Goal: Task Accomplishment & Management: Manage account settings

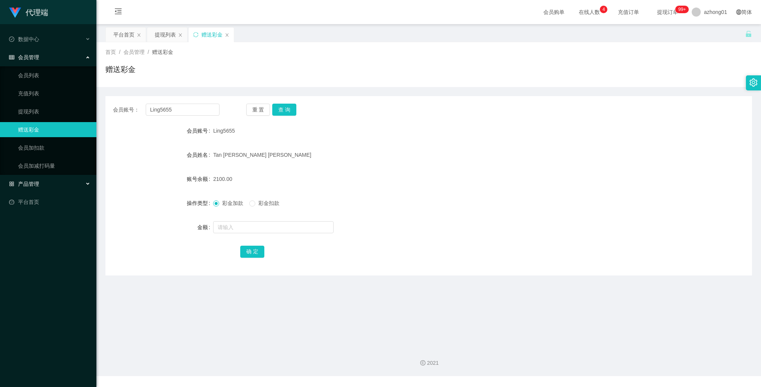
click at [38, 184] on span "产品管理" at bounding box center [24, 184] width 30 height 6
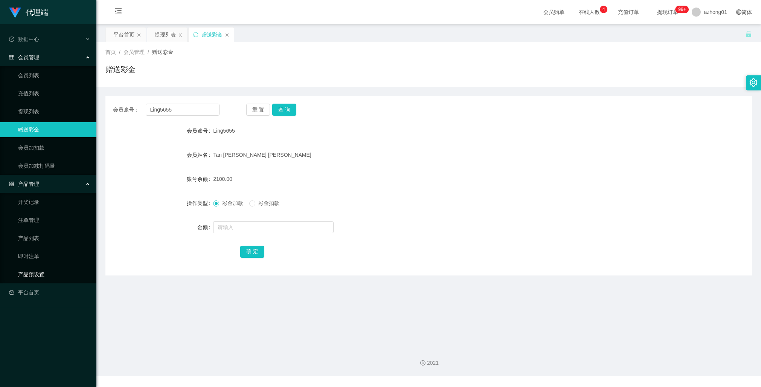
click at [46, 272] on link "产品预设置" at bounding box center [54, 274] width 72 height 15
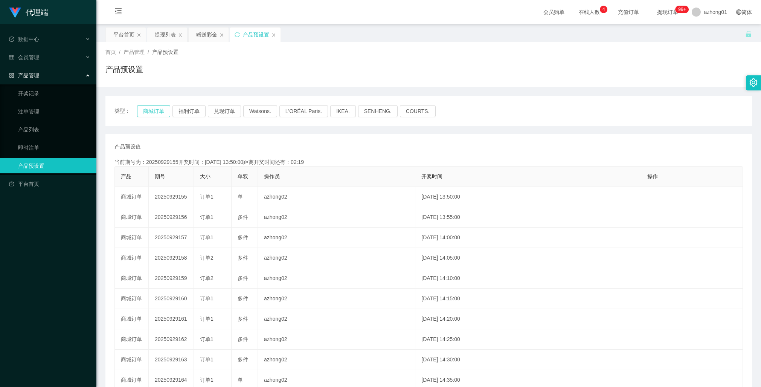
click at [155, 109] on button "商城订单" at bounding box center [153, 111] width 33 height 12
click at [26, 56] on span "会员管理" at bounding box center [24, 57] width 30 height 6
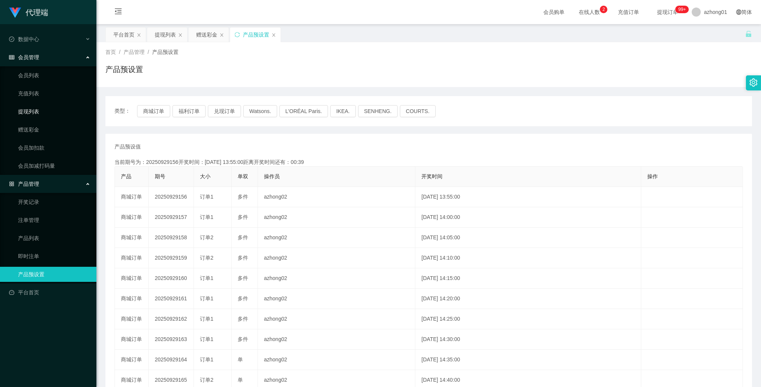
click at [36, 112] on link "提现列表" at bounding box center [54, 111] width 72 height 15
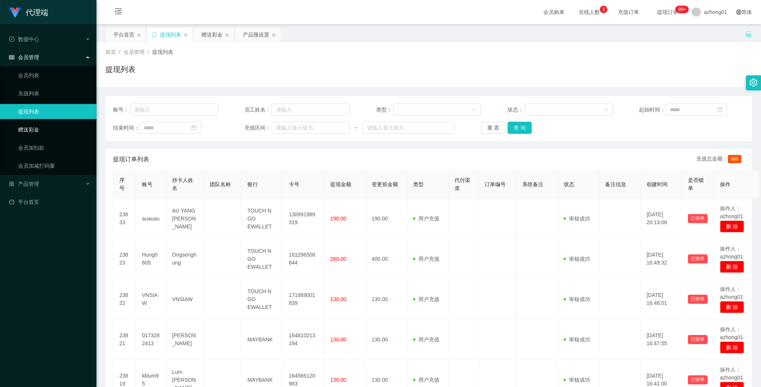
click at [29, 128] on link "赠送彩金" at bounding box center [54, 129] width 72 height 15
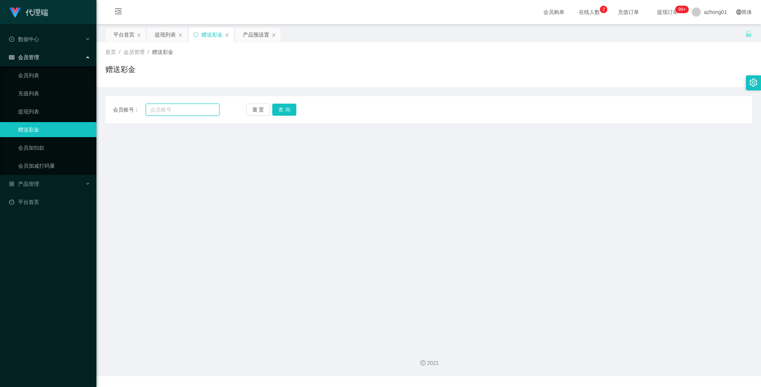
click at [171, 107] on input "text" at bounding box center [183, 110] width 74 height 12
paste input "wendy5858"
type input "wendy5858"
drag, startPoint x: 282, startPoint y: 109, endPoint x: 276, endPoint y: 116, distance: 9.9
click at [282, 109] on button "查 询" at bounding box center [284, 110] width 24 height 12
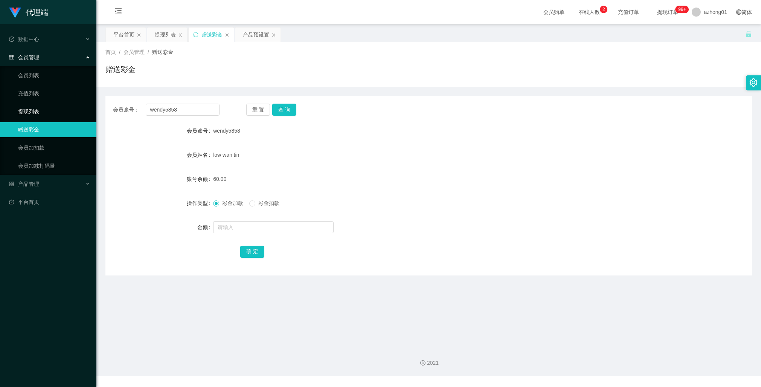
click at [34, 114] on link "提现列表" at bounding box center [54, 111] width 72 height 15
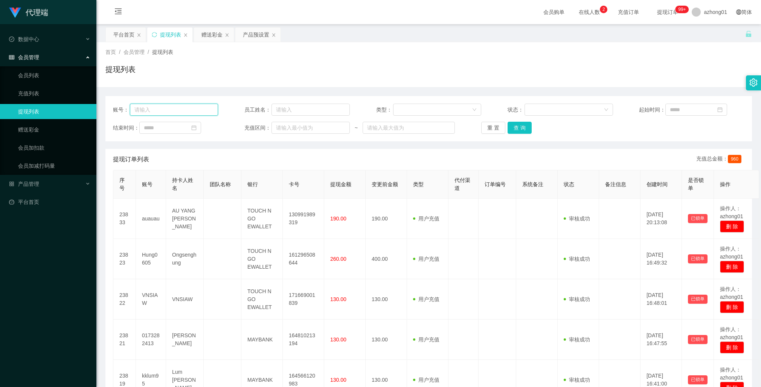
click at [176, 108] on input "text" at bounding box center [174, 110] width 88 height 12
paste input "wendy5858"
type input "wendy5858"
click at [530, 126] on div "重 置 查 询" at bounding box center [533, 128] width 105 height 12
drag, startPoint x: 524, startPoint y: 126, endPoint x: 536, endPoint y: 128, distance: 11.9
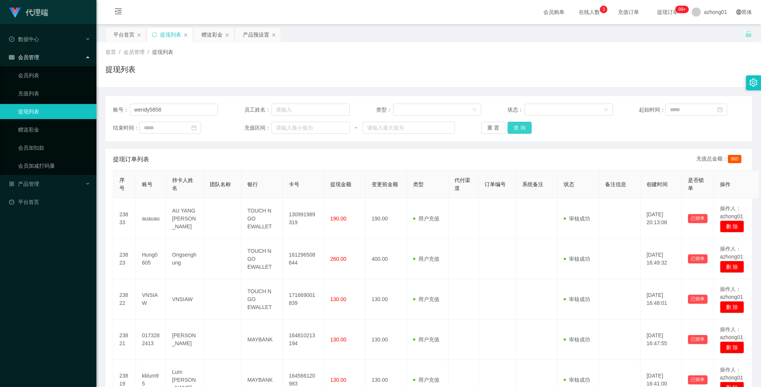
click at [525, 126] on button "查 询" at bounding box center [519, 128] width 24 height 12
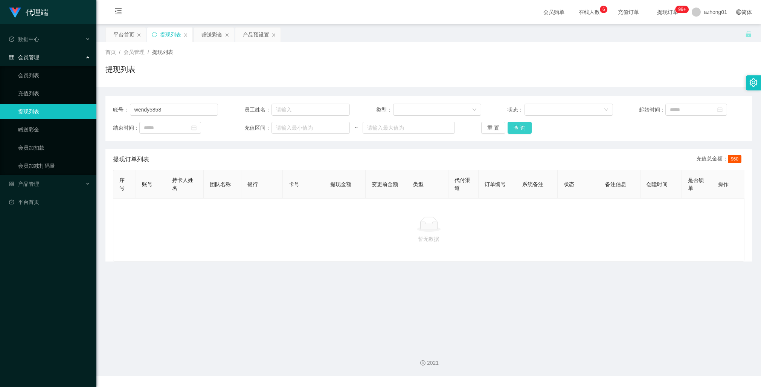
click at [517, 130] on button "查 询" at bounding box center [519, 128] width 24 height 12
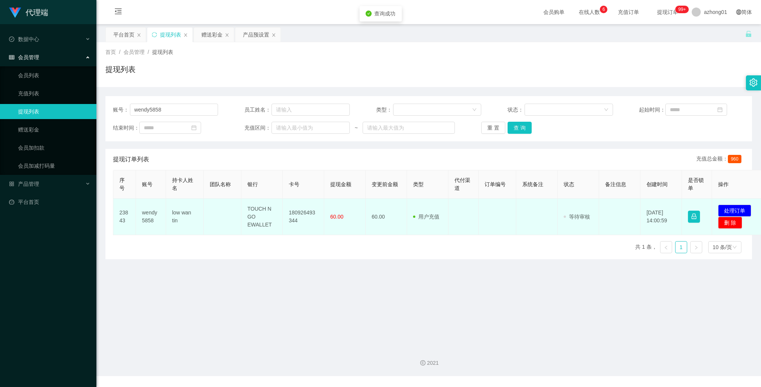
click at [303, 213] on td "180926493344" at bounding box center [303, 216] width 41 height 37
copy td "180926493344"
click at [303, 213] on td "180926493344" at bounding box center [303, 216] width 41 height 37
copy td "180926493344"
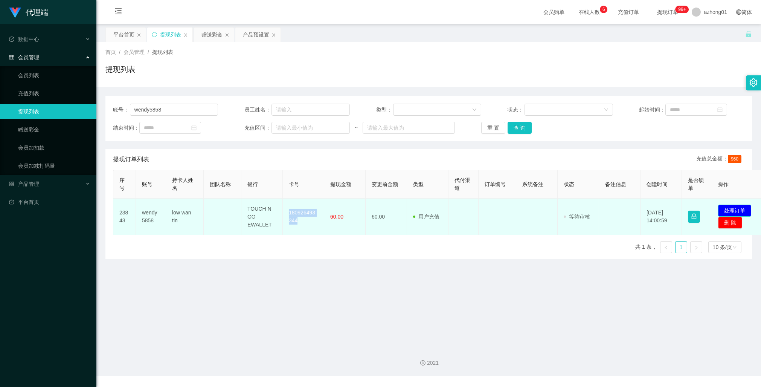
click at [739, 211] on button "处理订单" at bounding box center [734, 210] width 33 height 12
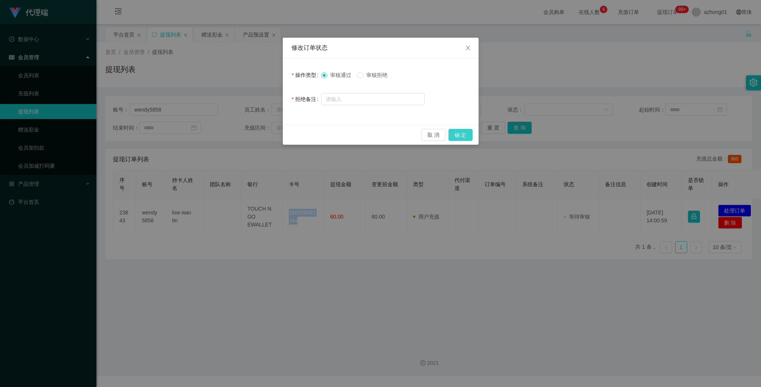
click at [459, 133] on button "确 定" at bounding box center [460, 135] width 24 height 12
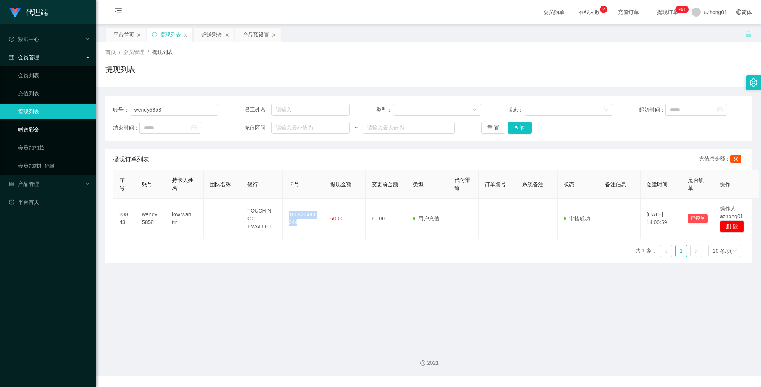
click at [30, 129] on link "赠送彩金" at bounding box center [54, 129] width 72 height 15
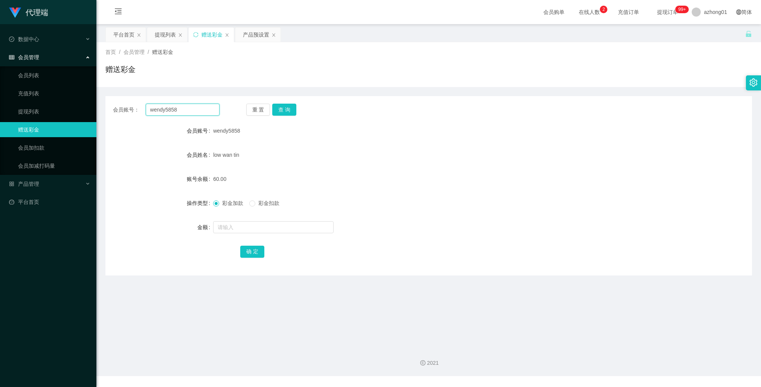
drag, startPoint x: 189, startPoint y: 110, endPoint x: 101, endPoint y: 112, distance: 88.1
click at [101, 112] on main "关闭左侧 关闭右侧 关闭其它 刷新页面 平台首页 提现列表 赠送彩金 产品预设置 首页 / 会员管理 / 赠送彩金 / 赠送彩金 会员账号： wendy585…" at bounding box center [428, 182] width 664 height 317
paste input "Leekien5366"
type input "Leekien5366"
click at [287, 110] on button "查 询" at bounding box center [284, 110] width 24 height 12
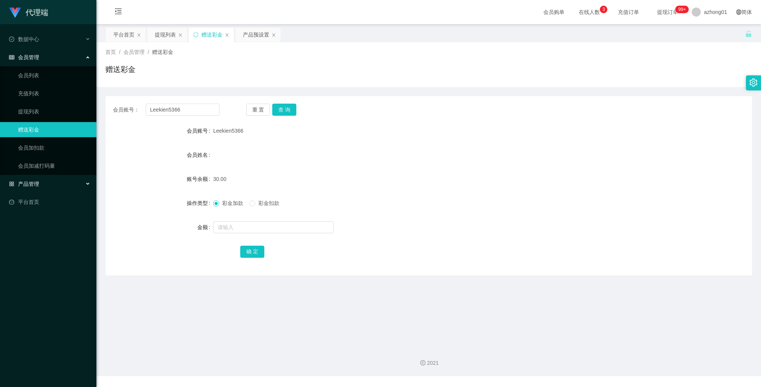
click at [29, 179] on div "产品管理" at bounding box center [48, 183] width 96 height 15
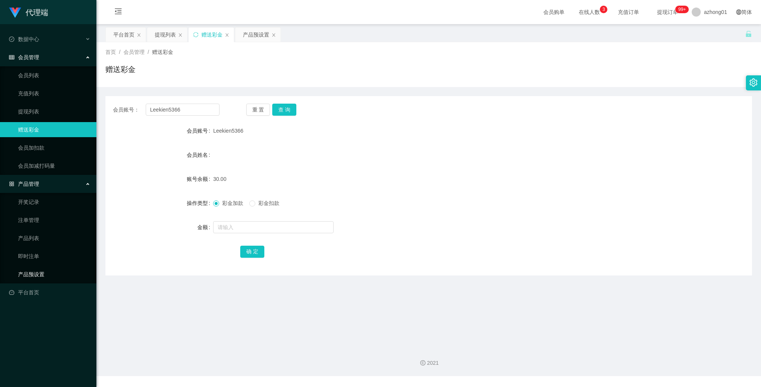
click at [37, 272] on link "产品预设置" at bounding box center [54, 274] width 72 height 15
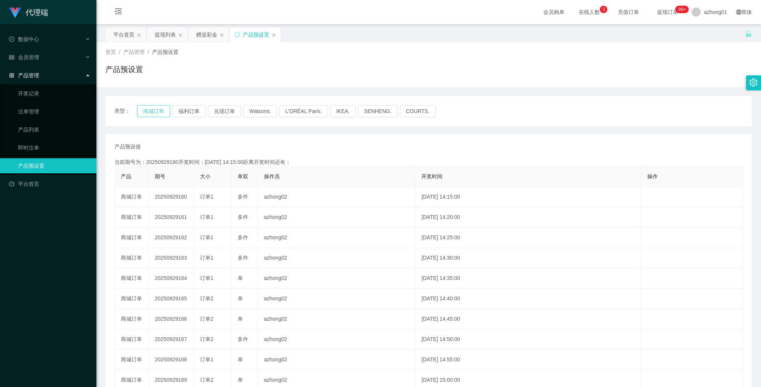
click at [151, 111] on button "商城订单" at bounding box center [153, 111] width 33 height 12
click at [37, 112] on link "注单管理" at bounding box center [54, 111] width 72 height 15
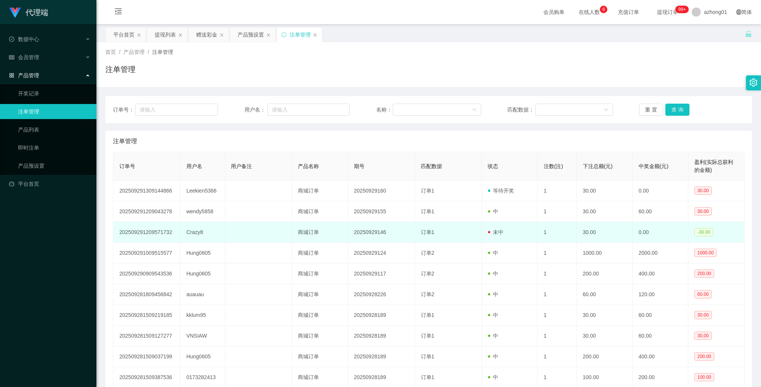
click at [193, 234] on td "Crazy8" at bounding box center [202, 232] width 45 height 21
copy td "Crazy8"
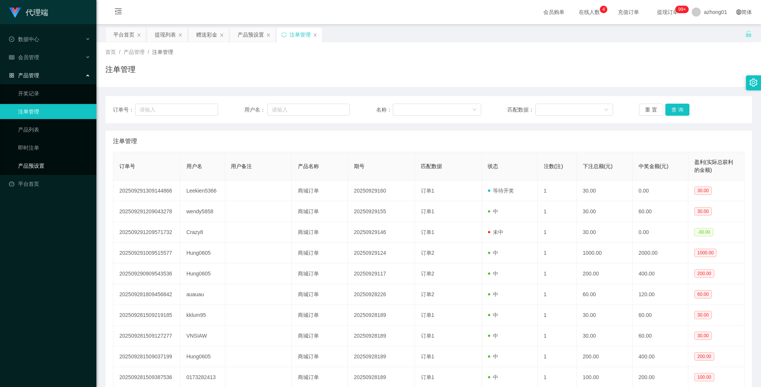
click at [40, 162] on link "产品预设置" at bounding box center [54, 165] width 72 height 15
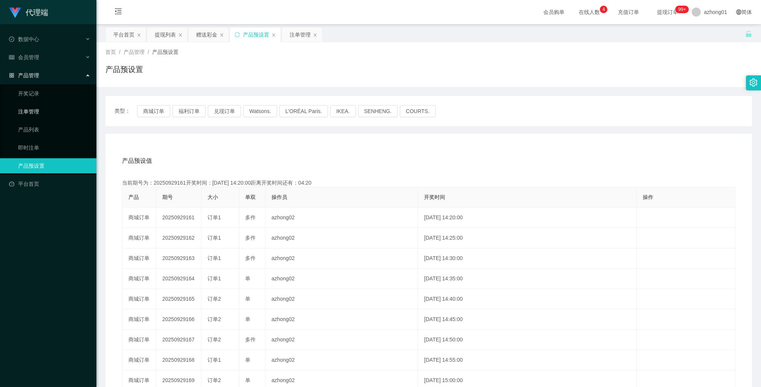
click at [34, 109] on link "注单管理" at bounding box center [54, 111] width 72 height 15
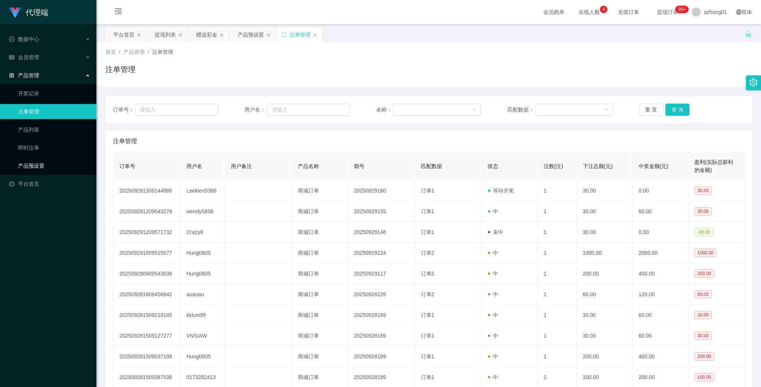
click at [38, 166] on link "产品预设置" at bounding box center [54, 165] width 72 height 15
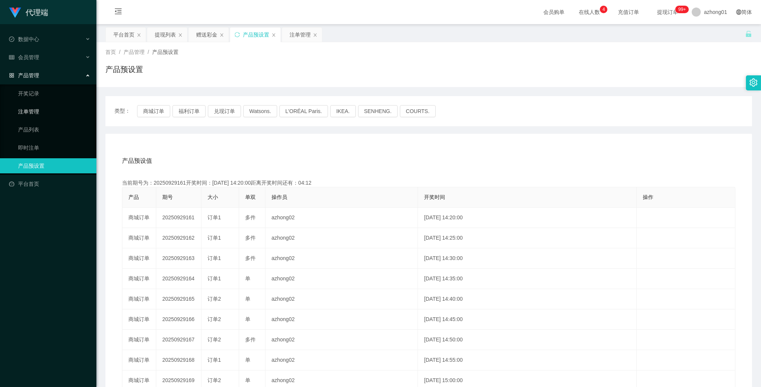
click at [31, 108] on link "注单管理" at bounding box center [54, 111] width 72 height 15
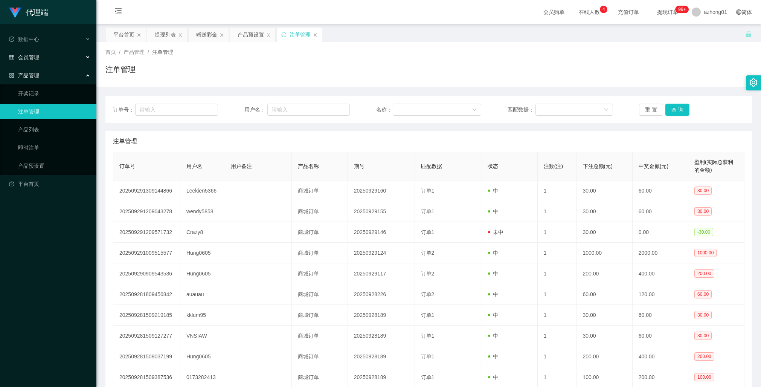
drag, startPoint x: 40, startPoint y: 59, endPoint x: 41, endPoint y: 62, distance: 4.1
click at [40, 59] on div "会员管理" at bounding box center [48, 57] width 96 height 15
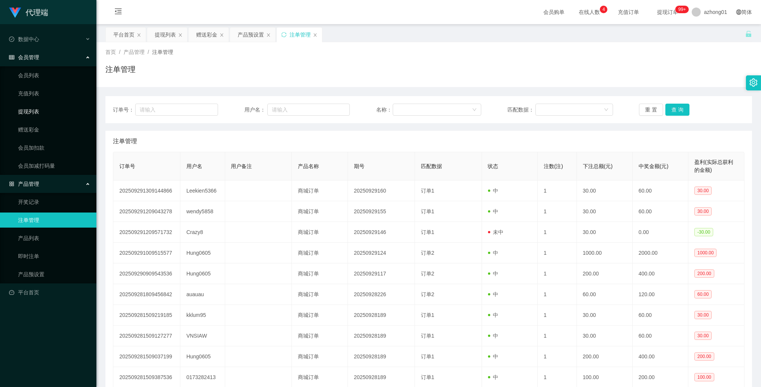
click at [34, 110] on link "提现列表" at bounding box center [54, 111] width 72 height 15
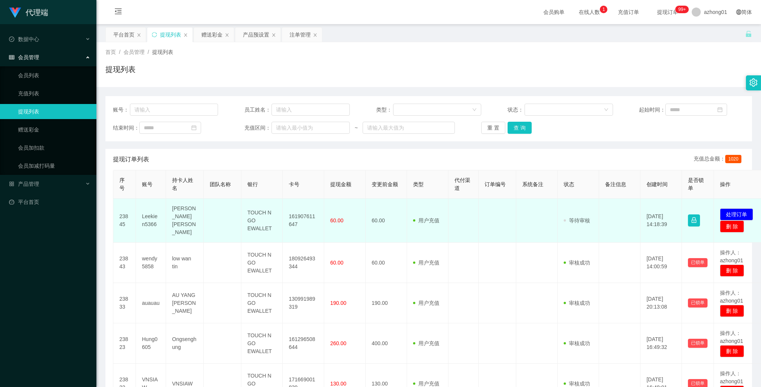
click at [299, 214] on td "161907611647" at bounding box center [303, 220] width 41 height 44
click at [300, 213] on td "161907611647" at bounding box center [303, 220] width 41 height 44
copy td "161907611647"
click at [735, 208] on button "处理订单" at bounding box center [736, 214] width 33 height 12
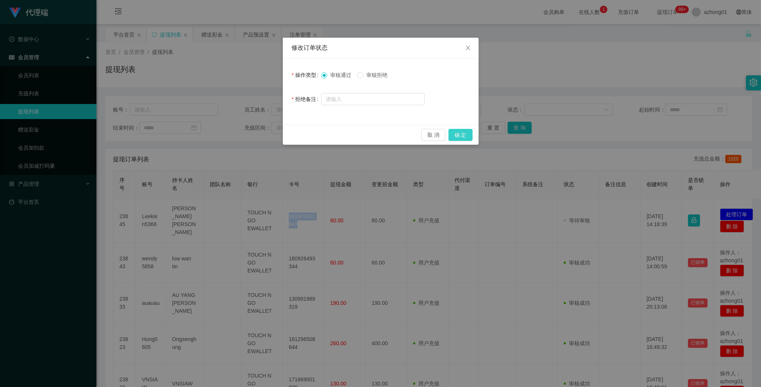
click at [463, 133] on button "确 定" at bounding box center [460, 135] width 24 height 12
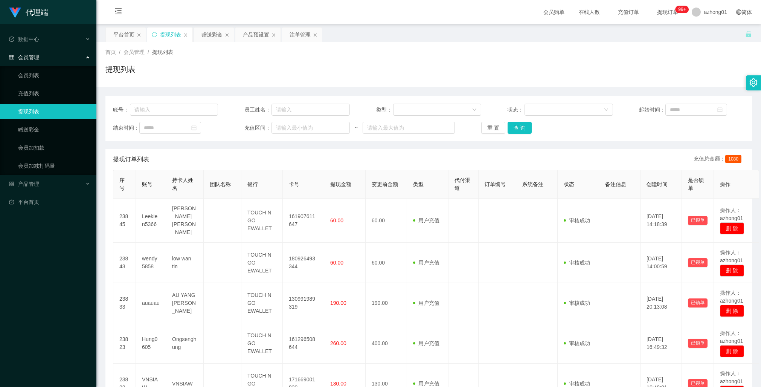
click at [431, 152] on div "提现订单列表 充值总金额： 1080" at bounding box center [428, 159] width 631 height 21
click at [24, 203] on link "平台首页" at bounding box center [49, 201] width 81 height 15
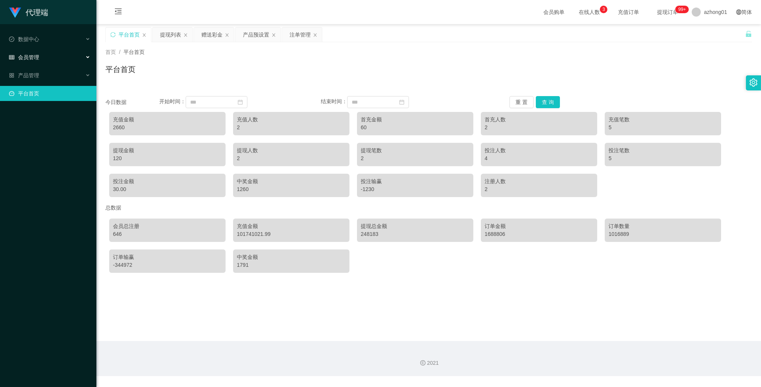
click at [40, 58] on div "会员管理" at bounding box center [48, 57] width 96 height 15
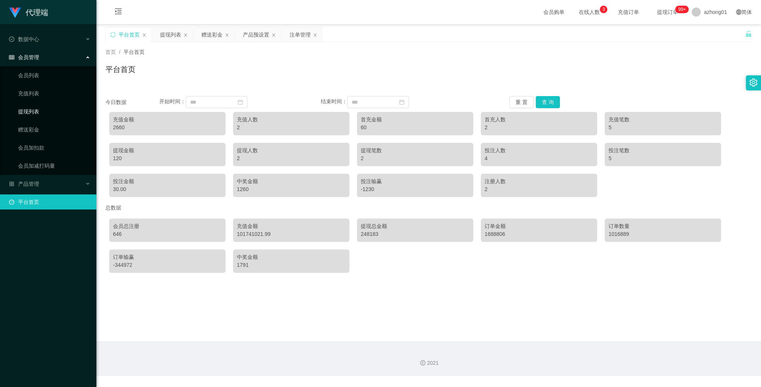
click at [35, 111] on link "提现列表" at bounding box center [54, 111] width 72 height 15
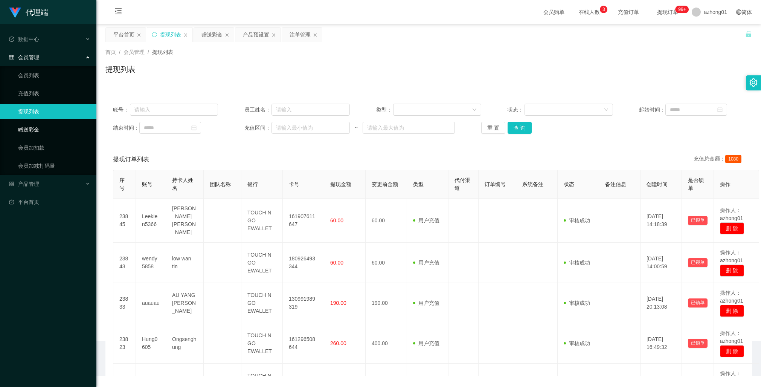
click at [36, 131] on link "赠送彩金" at bounding box center [54, 129] width 72 height 15
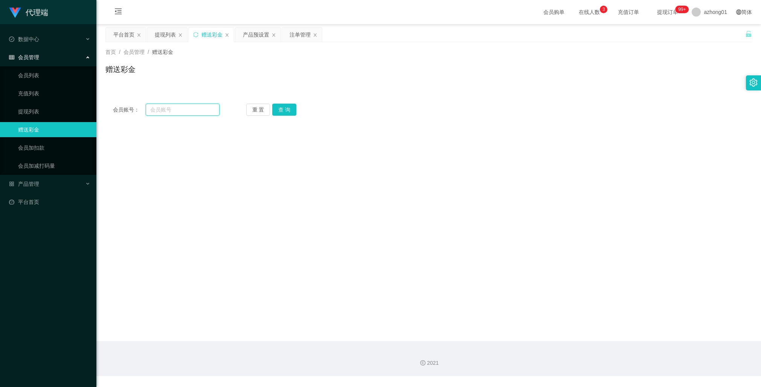
click at [162, 110] on input "text" at bounding box center [183, 110] width 74 height 12
paste input "0173282413"
type input "0173282413"
click at [283, 108] on button "查 询" at bounding box center [284, 110] width 24 height 12
